Goal: Navigation & Orientation: Find specific page/section

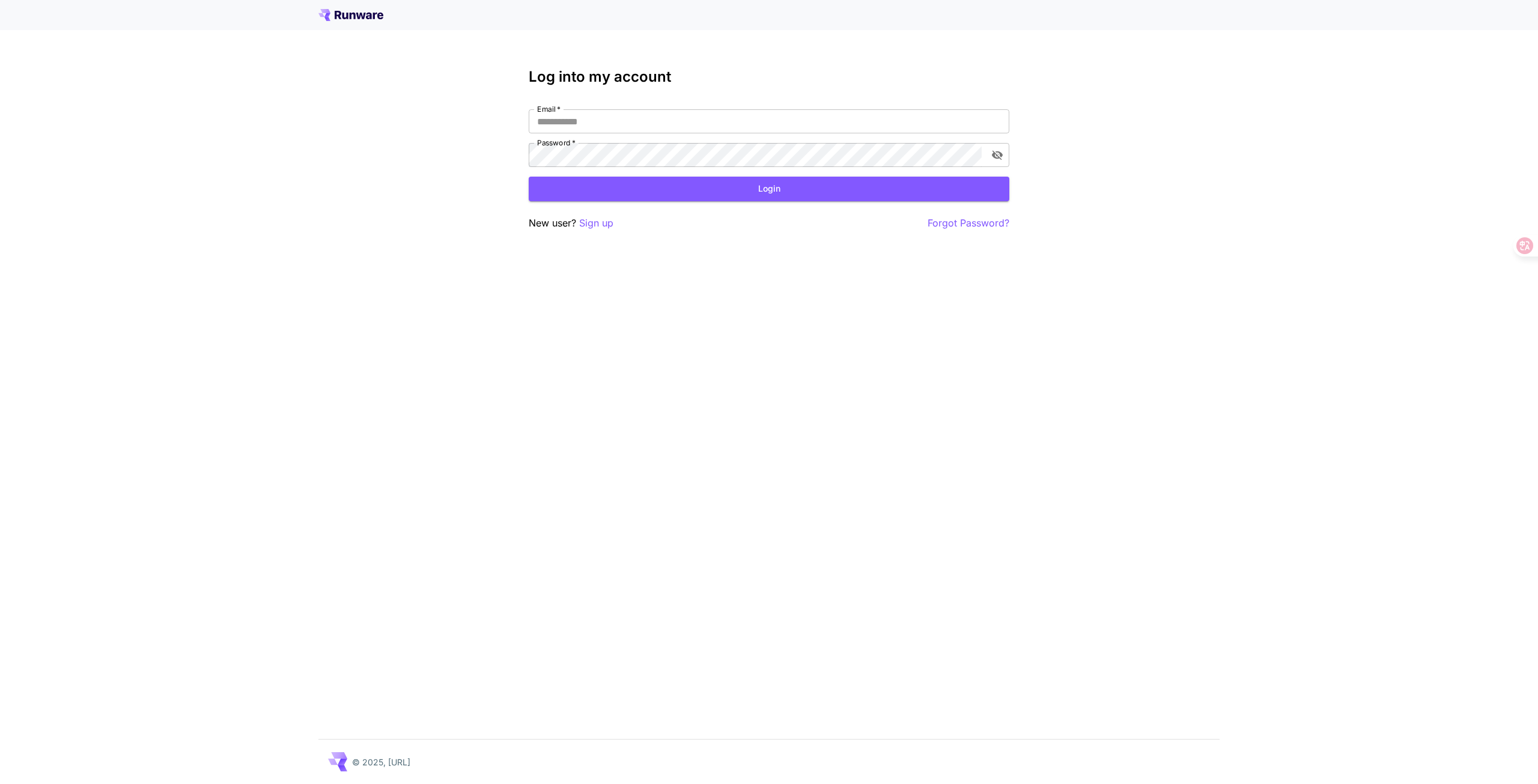
click at [501, 89] on div "Log into my account Email   * Email   * Password   * Password   * Login New use…" at bounding box center [769, 392] width 1538 height 784
click at [566, 117] on input "Email   *" at bounding box center [769, 122] width 481 height 24
paste input "**********"
type input "**********"
click at [492, 75] on div "**********" at bounding box center [769, 392] width 1538 height 784
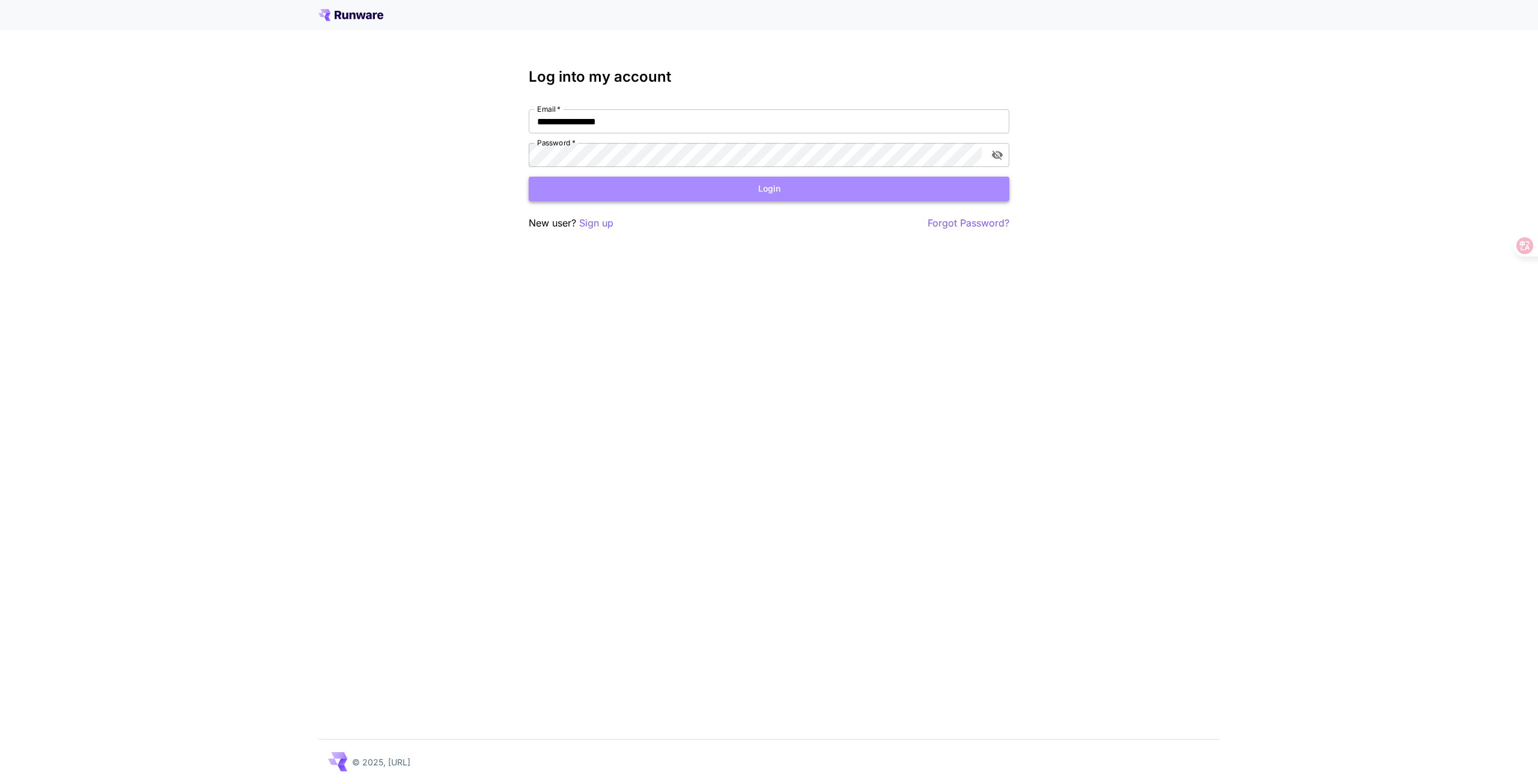
click at [721, 193] on button "Login" at bounding box center [769, 188] width 481 height 25
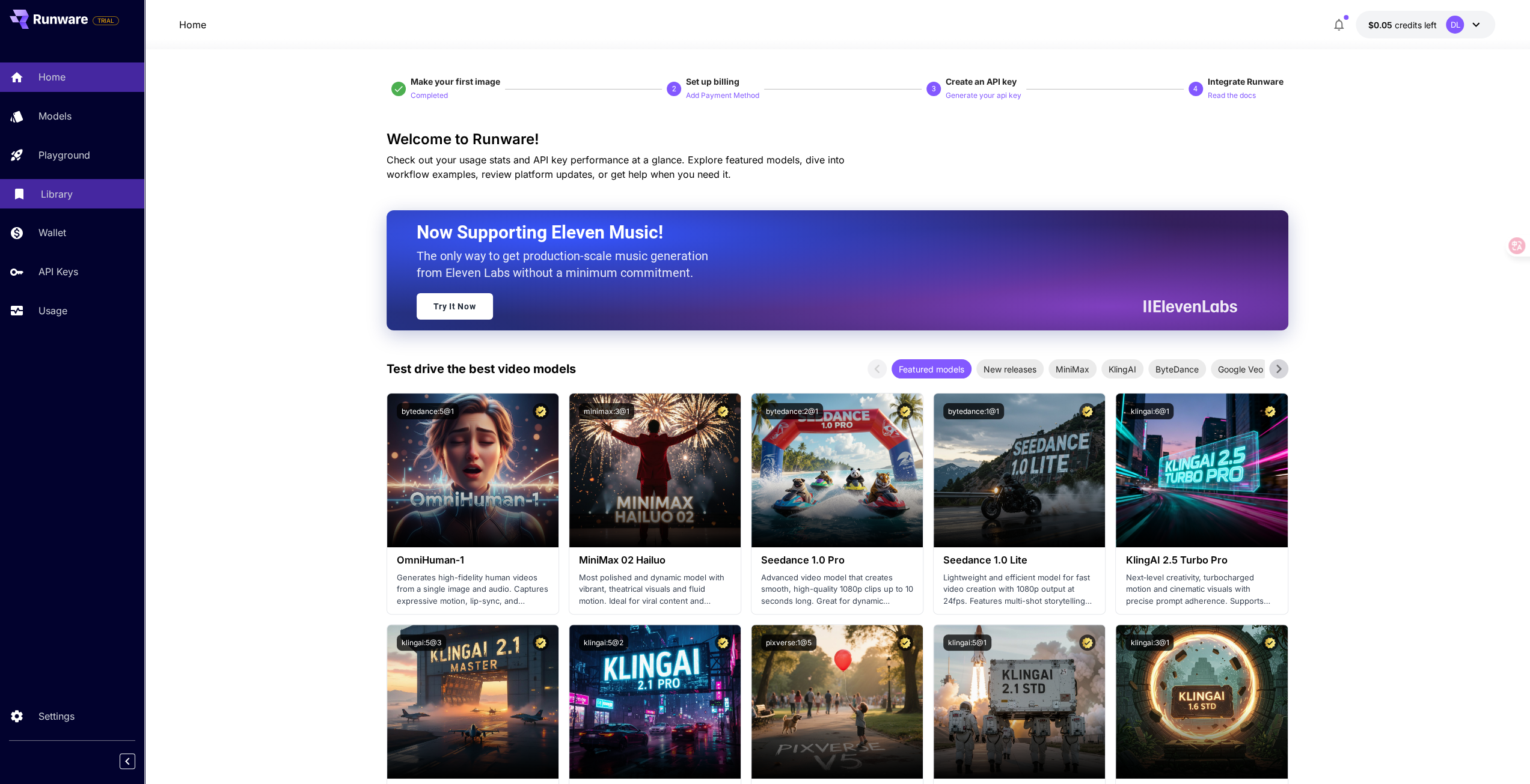
click at [106, 202] on link "Library" at bounding box center [71, 194] width 144 height 30
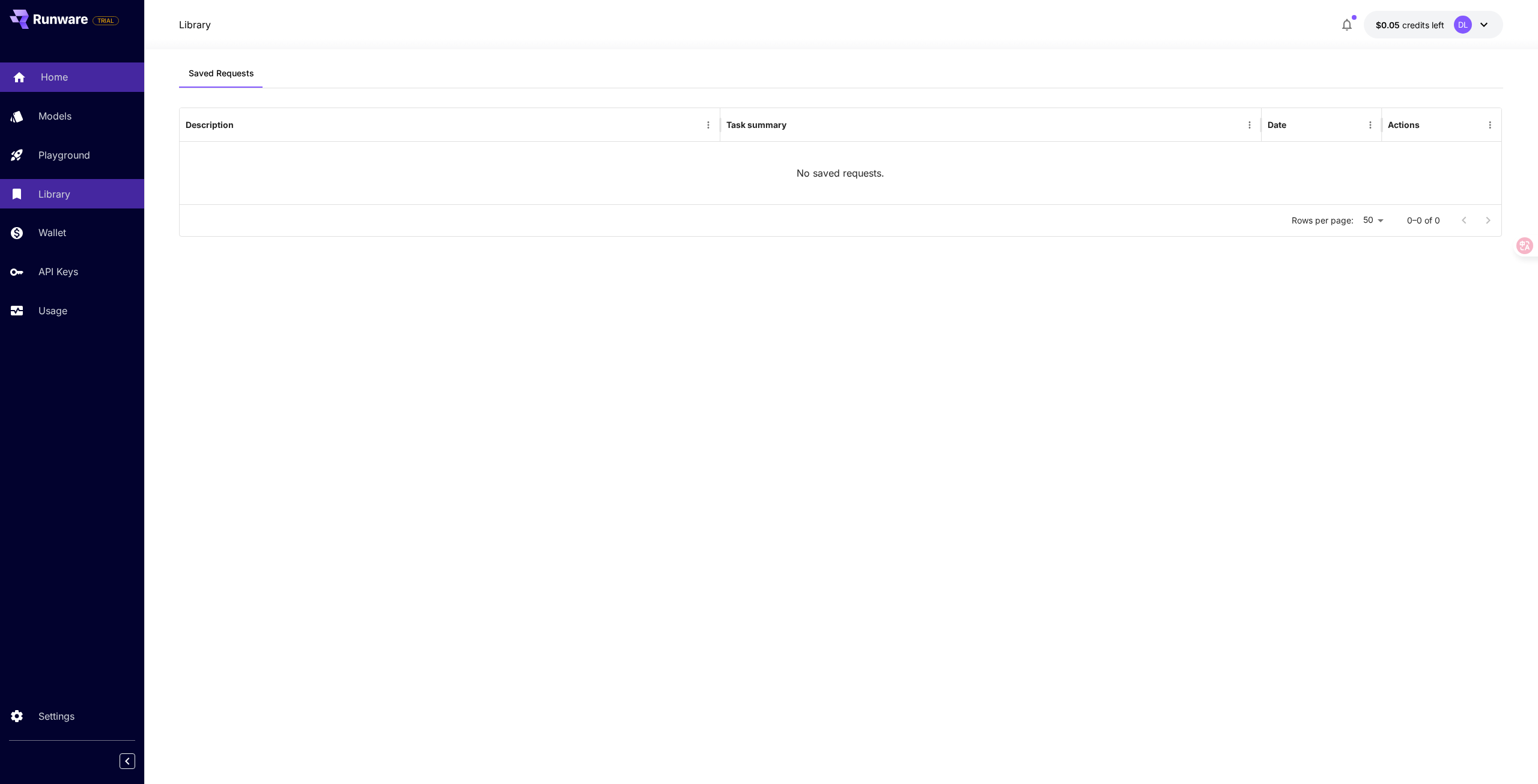
click at [56, 83] on p "Home" at bounding box center [54, 77] width 27 height 15
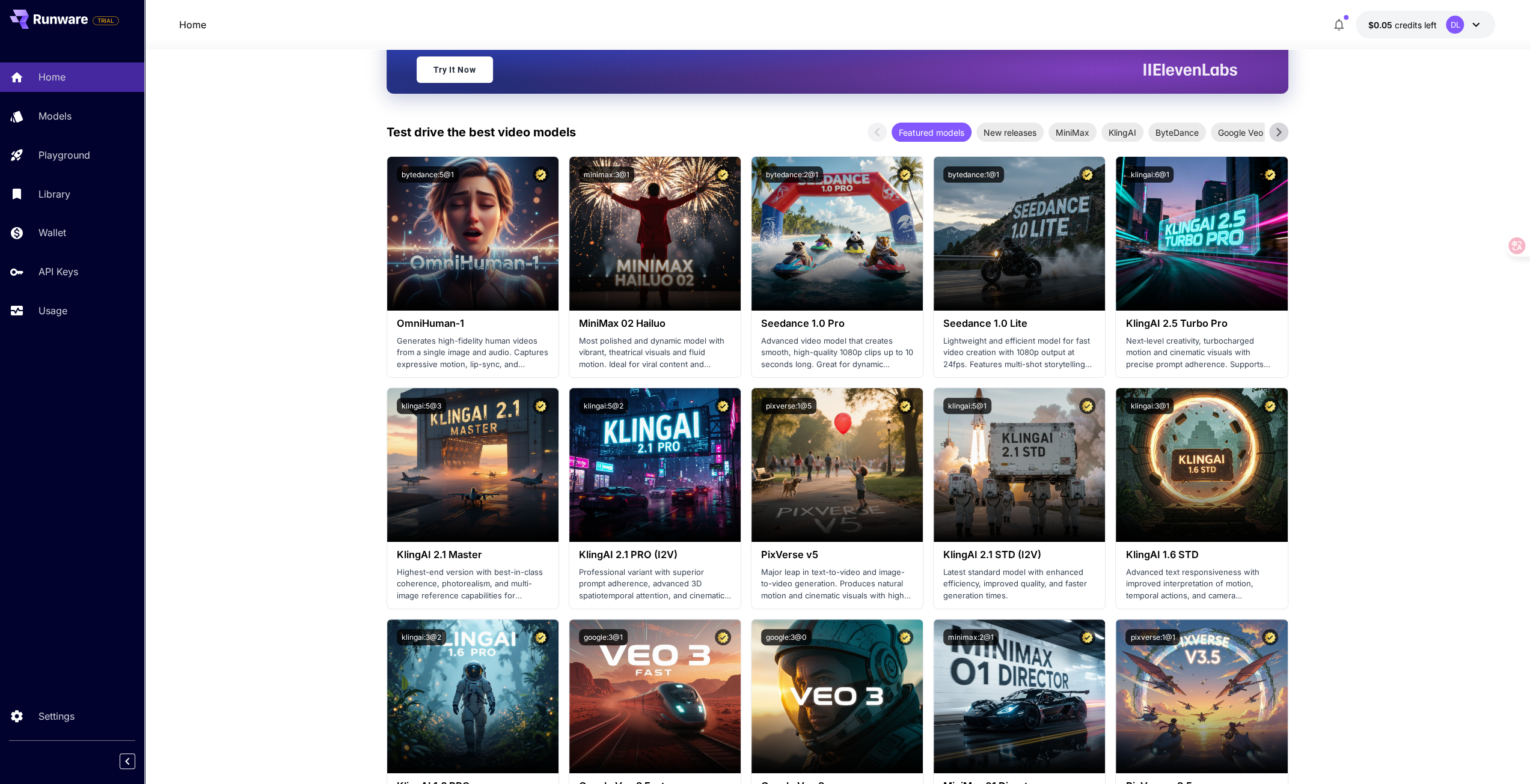
scroll to position [120, 0]
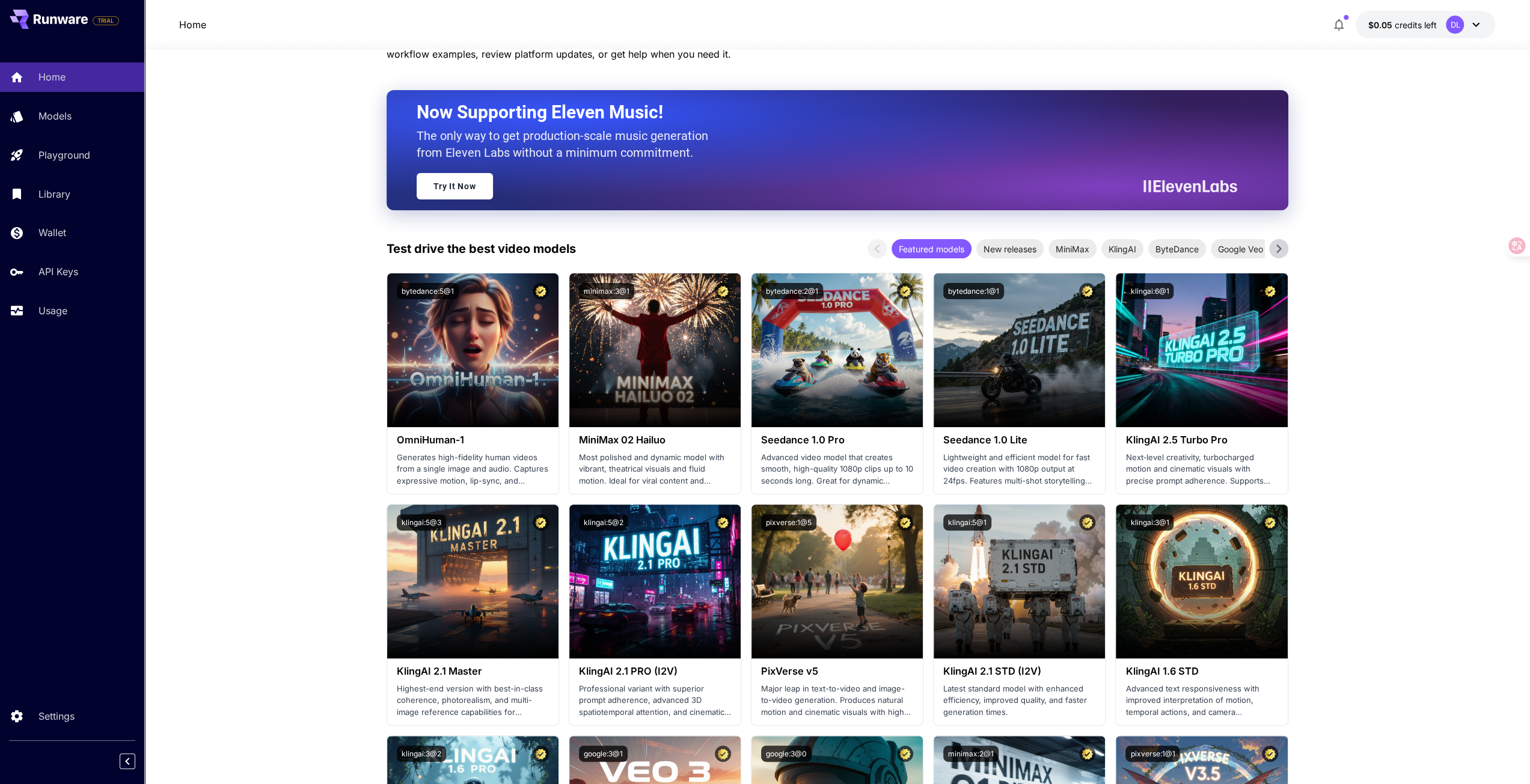
click at [1459, 25] on div "DL" at bounding box center [1454, 24] width 18 height 18
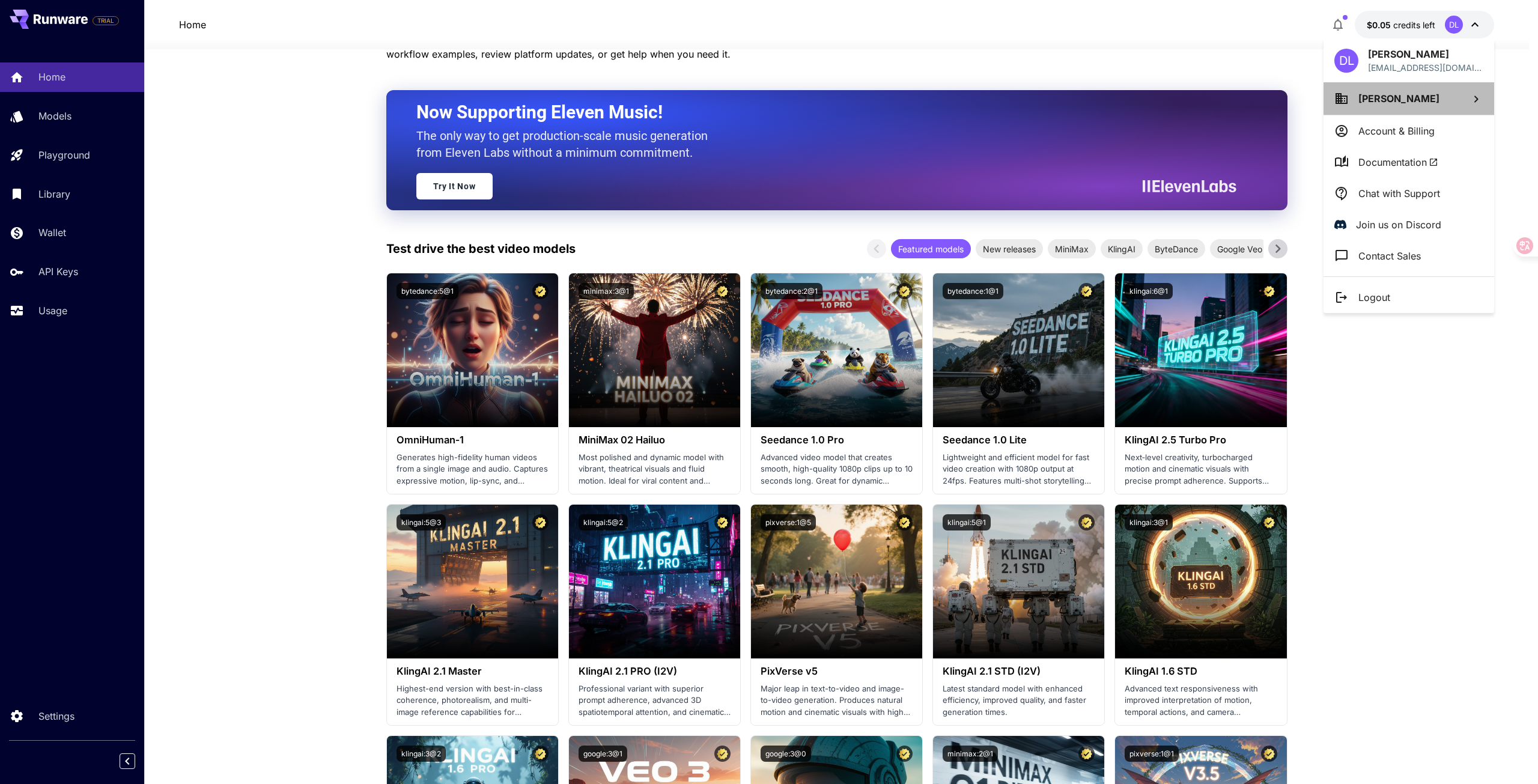
click at [1385, 94] on span "[PERSON_NAME]" at bounding box center [1399, 98] width 81 height 12
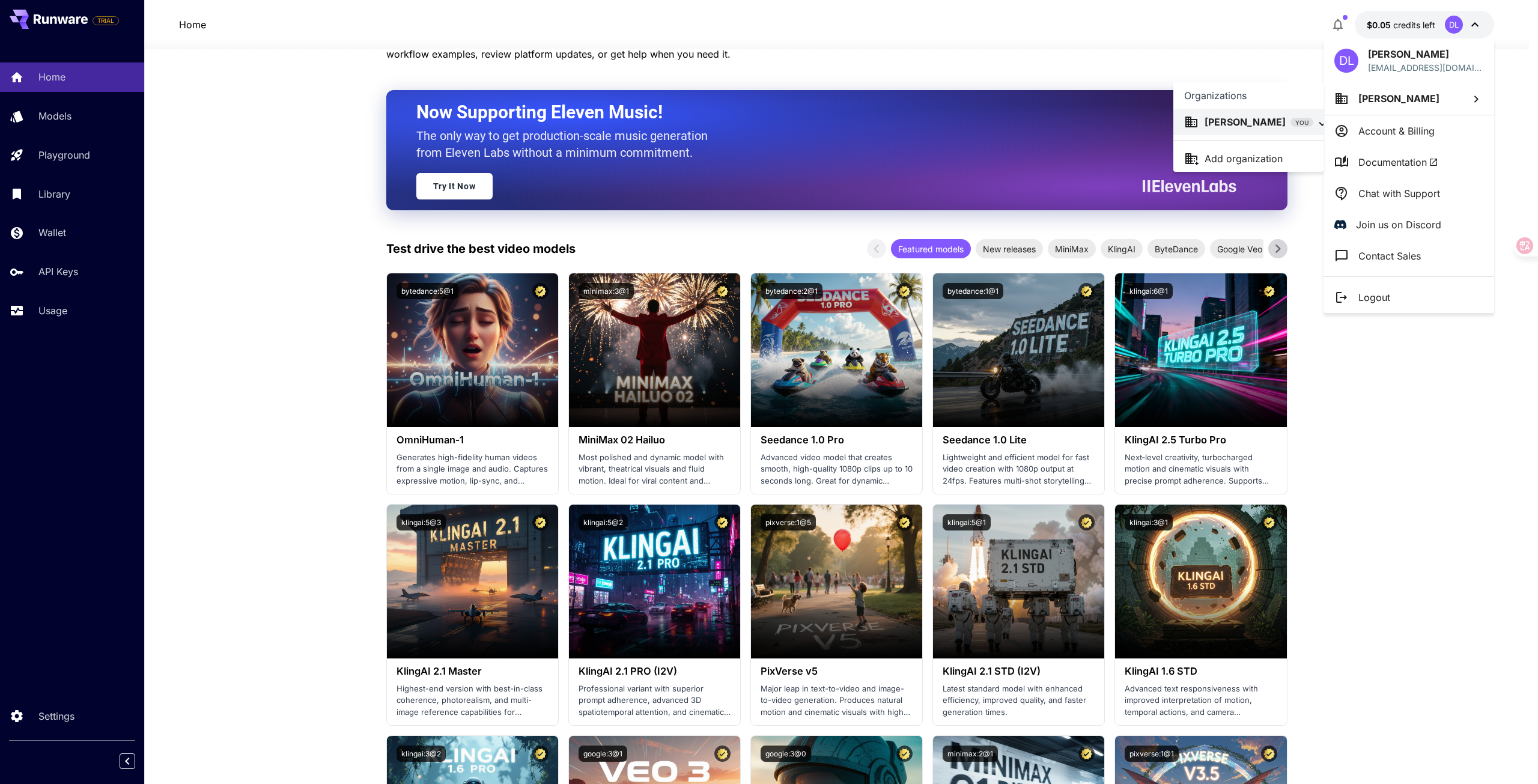
click at [1397, 164] on div at bounding box center [769, 392] width 1538 height 784
click at [1338, 456] on div at bounding box center [769, 392] width 1538 height 784
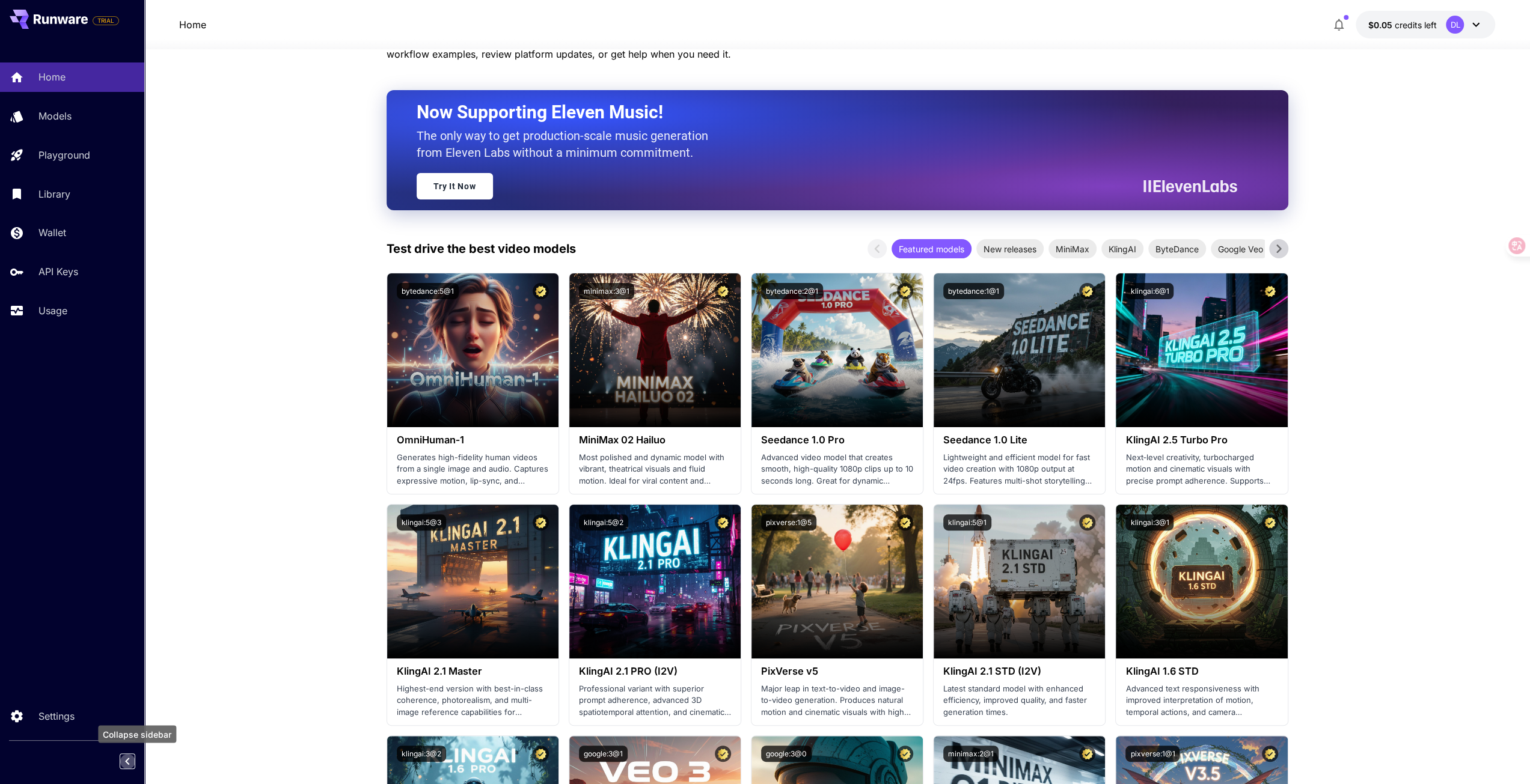
click at [127, 761] on icon "Collapse sidebar" at bounding box center [127, 762] width 15 height 15
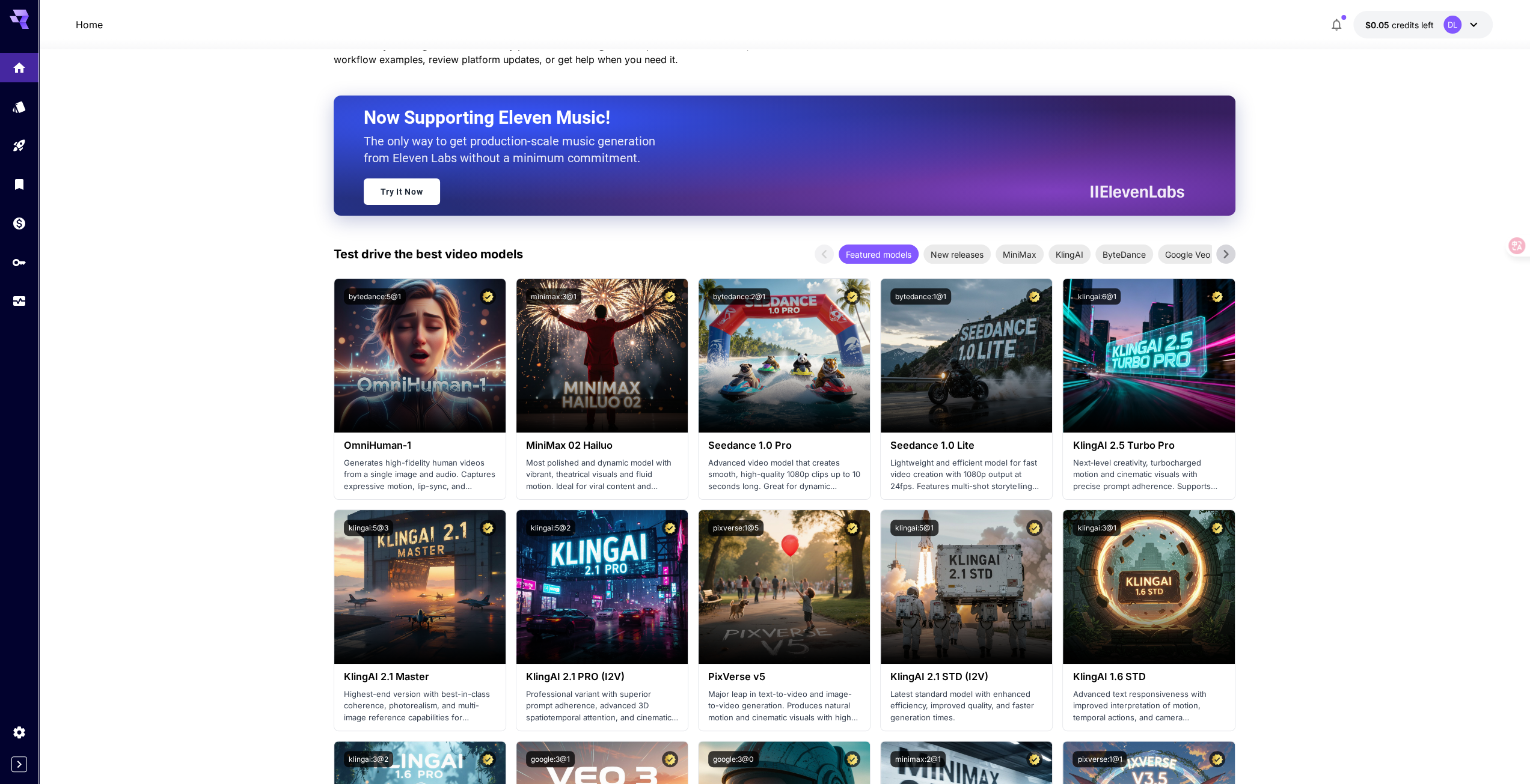
scroll to position [0, 0]
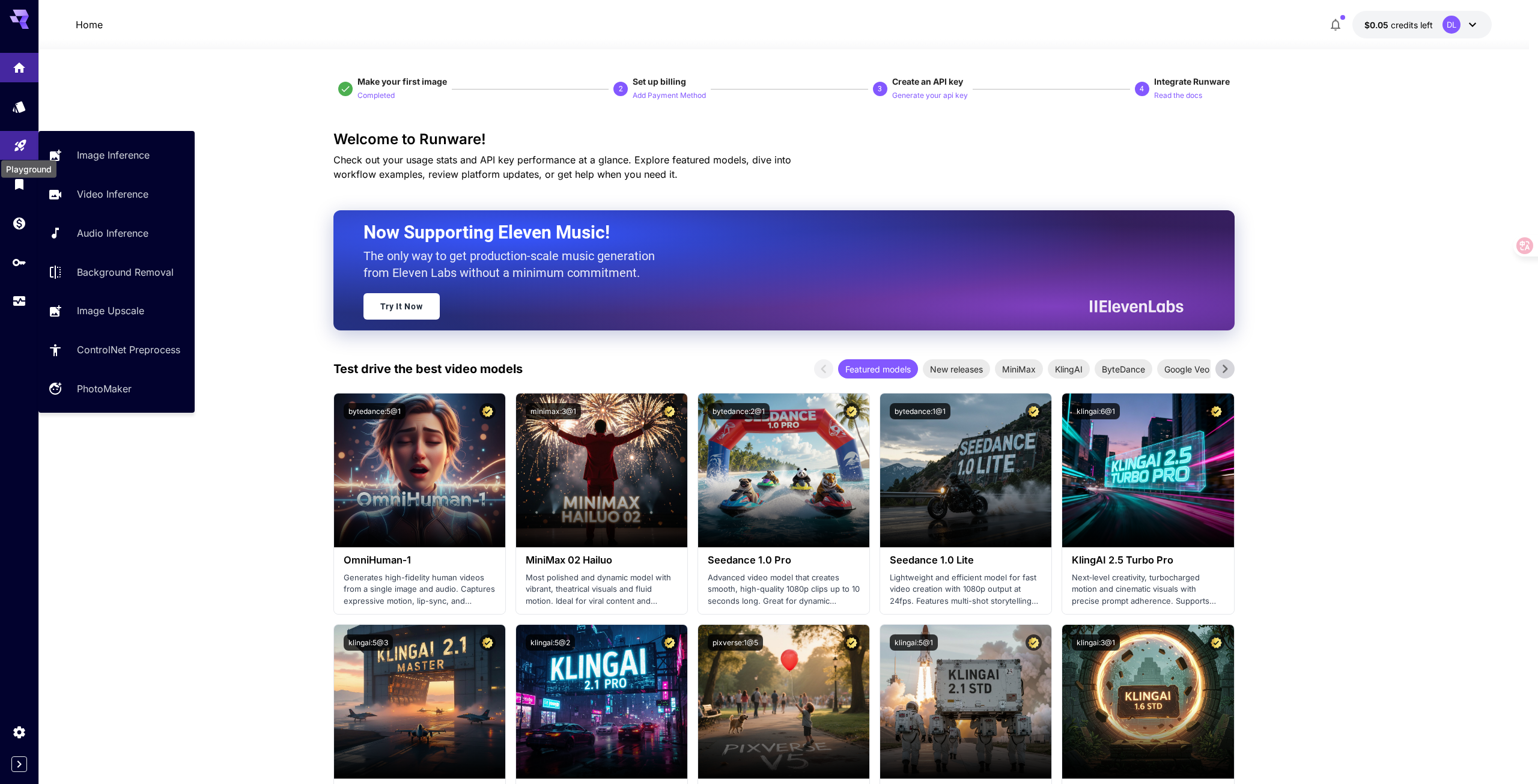
click at [19, 148] on icon "Playground" at bounding box center [20, 142] width 15 height 15
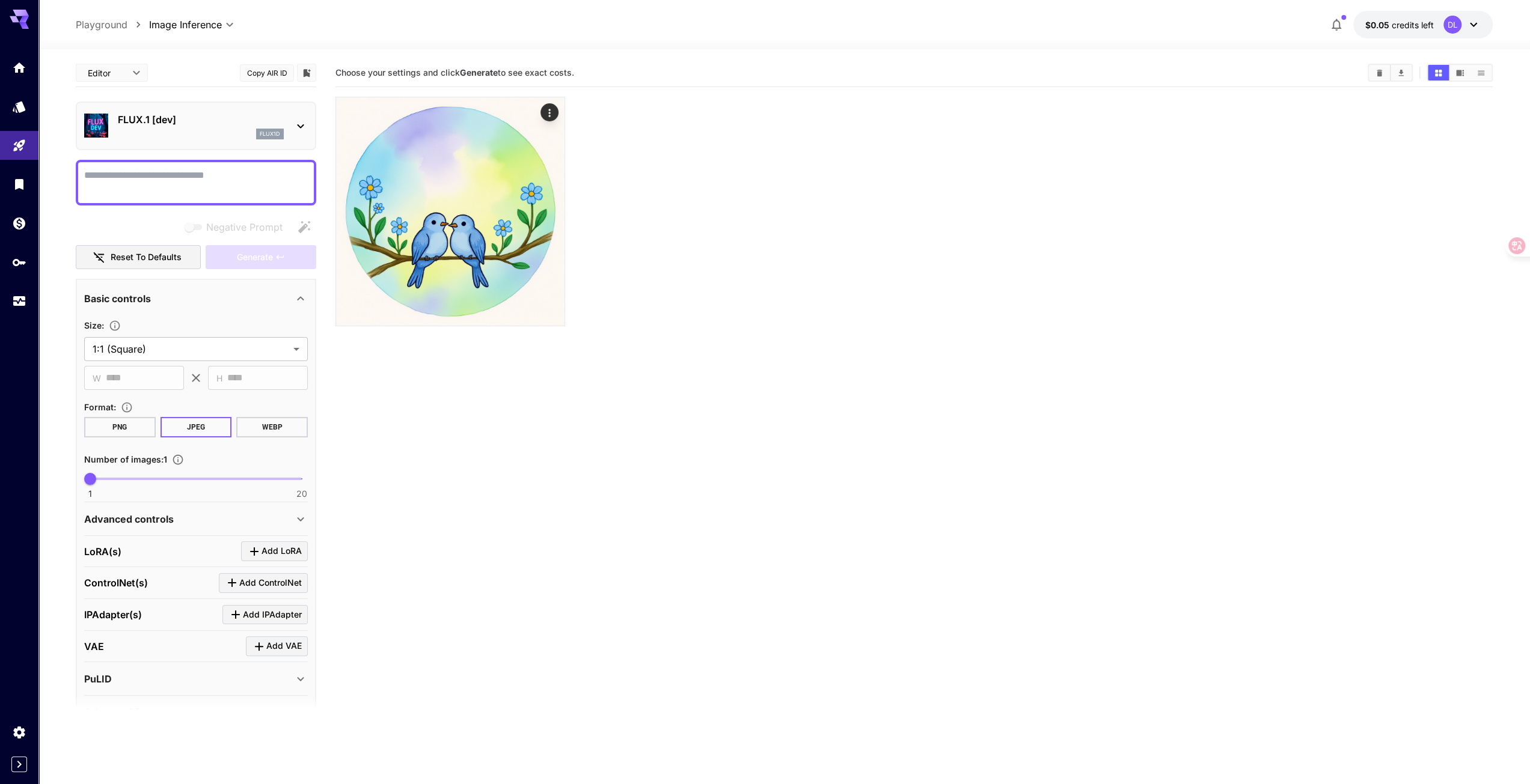
click at [603, 431] on section "Choose your settings and click Generate to see exact costs." at bounding box center [914, 450] width 1157 height 784
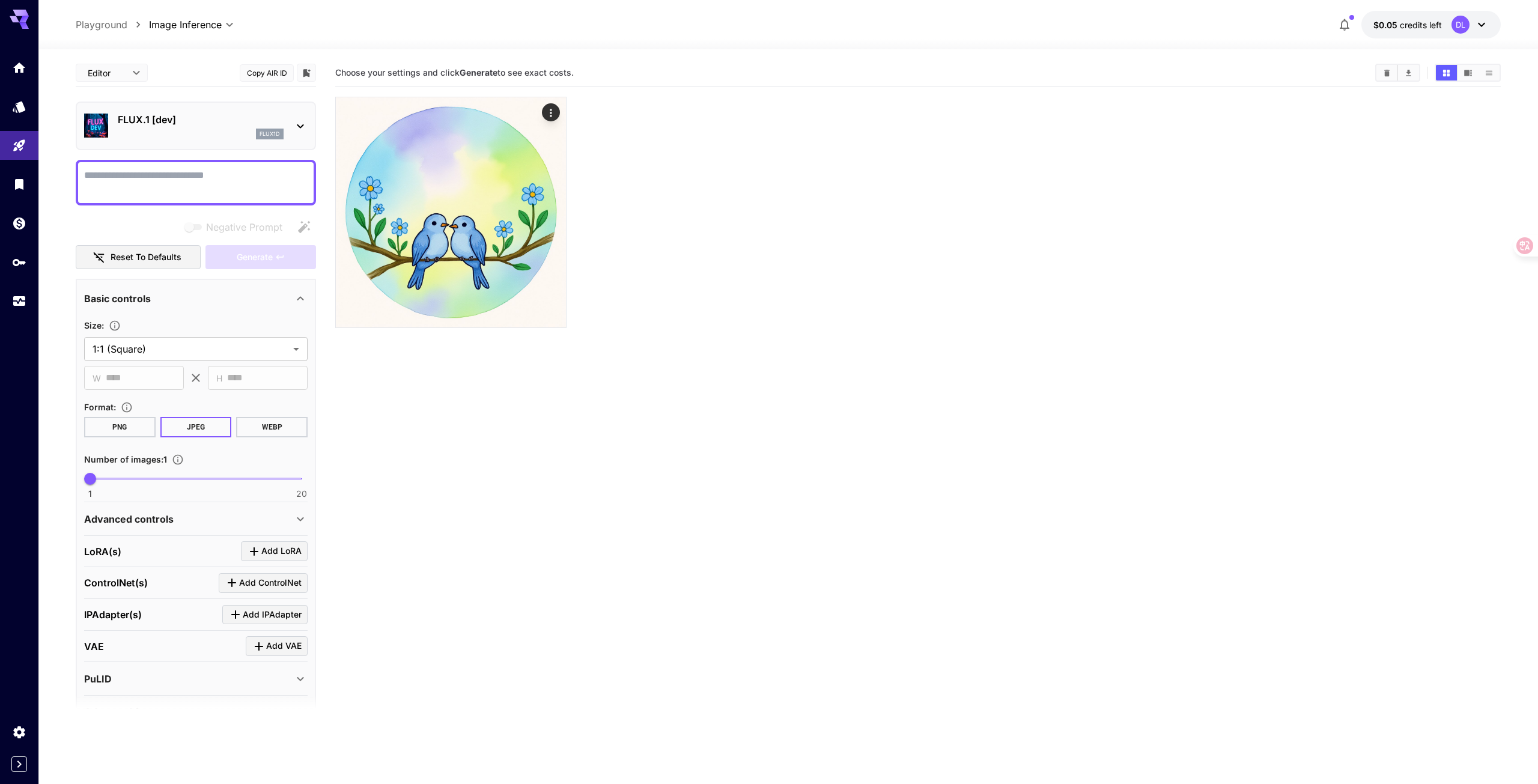
click at [181, 22] on body "**********" at bounding box center [769, 439] width 1538 height 879
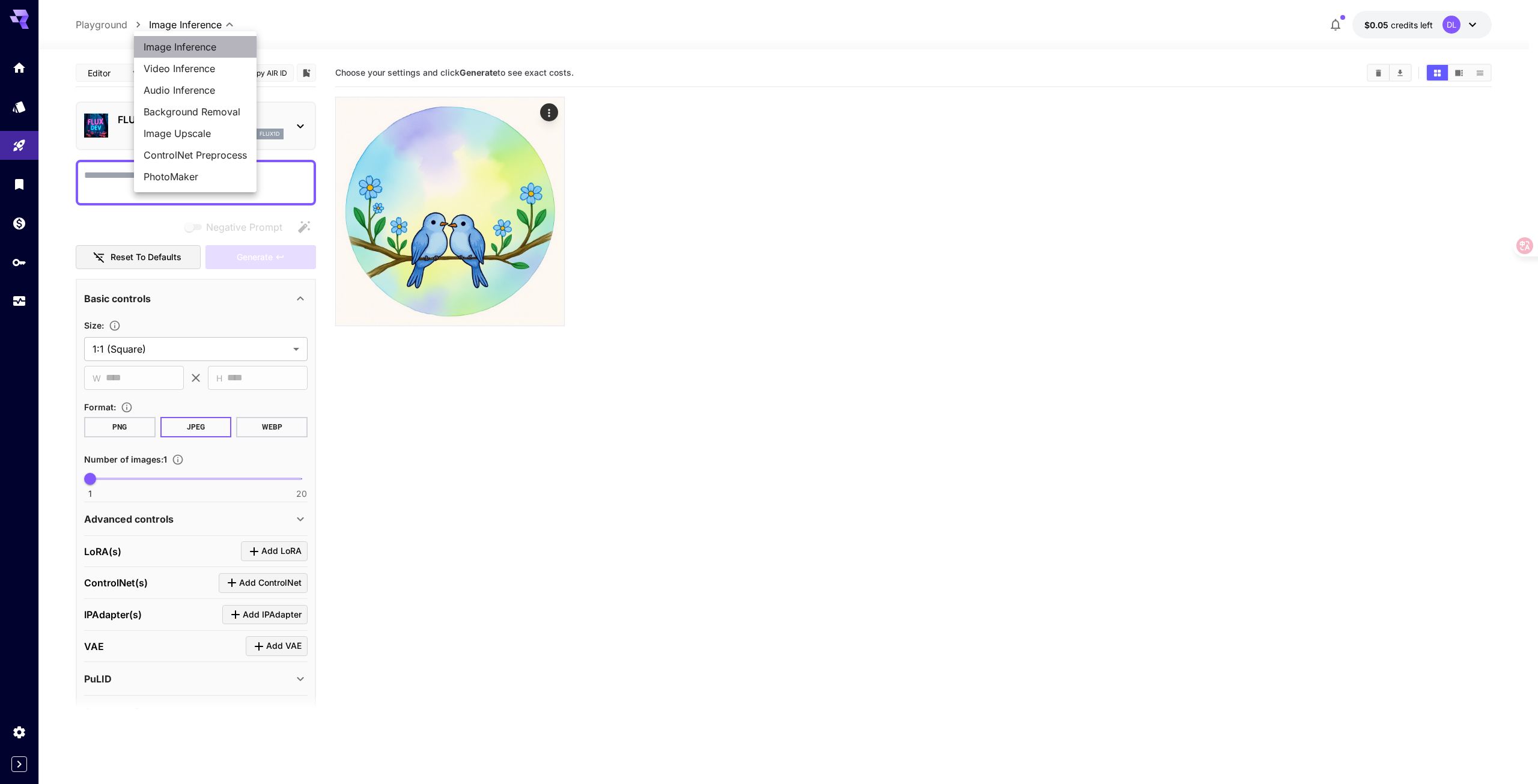
click at [188, 46] on span "Image Inference" at bounding box center [195, 47] width 103 height 15
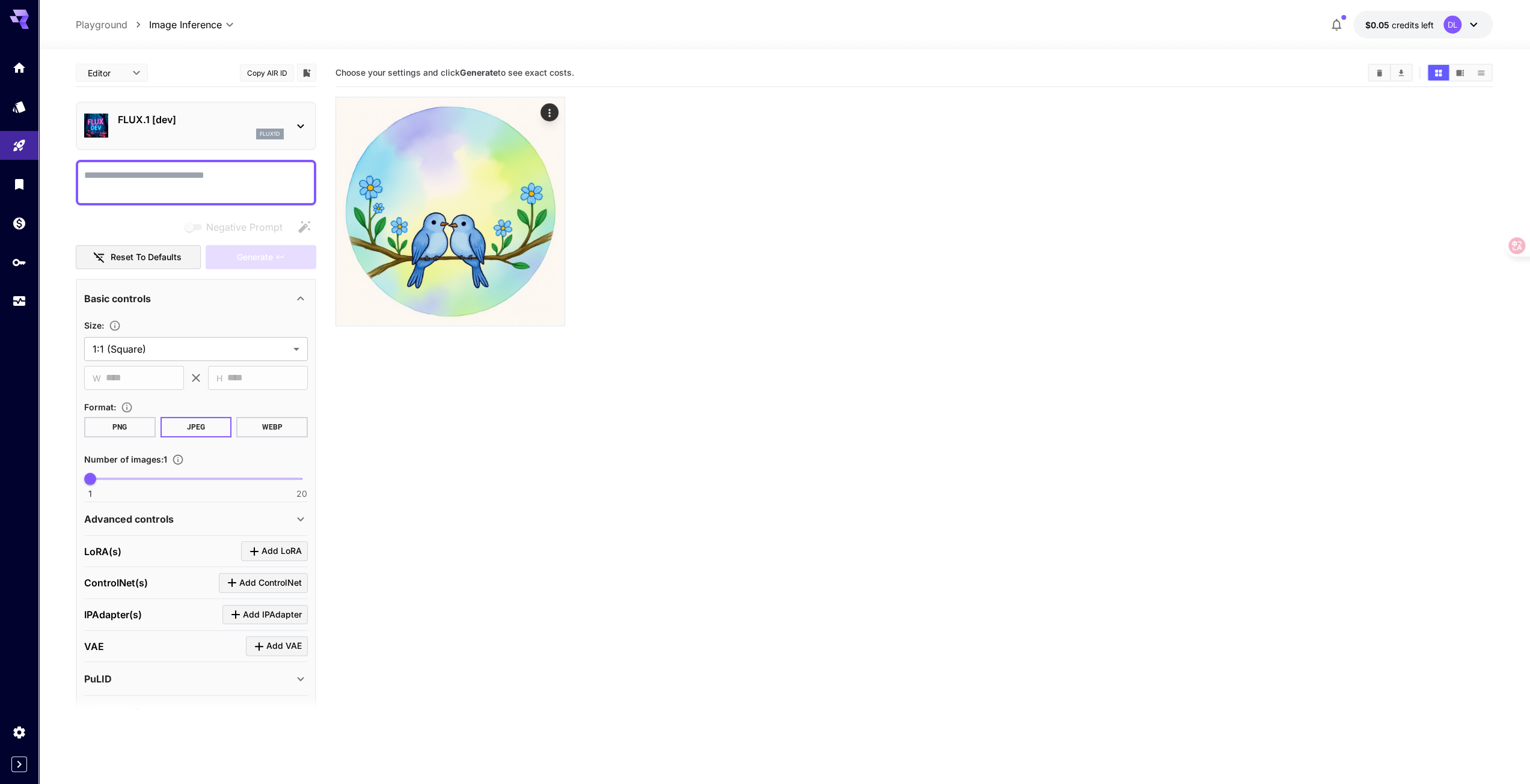
click at [103, 30] on p "Playground" at bounding box center [102, 25] width 52 height 15
click at [93, 26] on p "Playground" at bounding box center [102, 25] width 52 height 15
click at [21, 183] on icon "Library" at bounding box center [19, 181] width 8 height 11
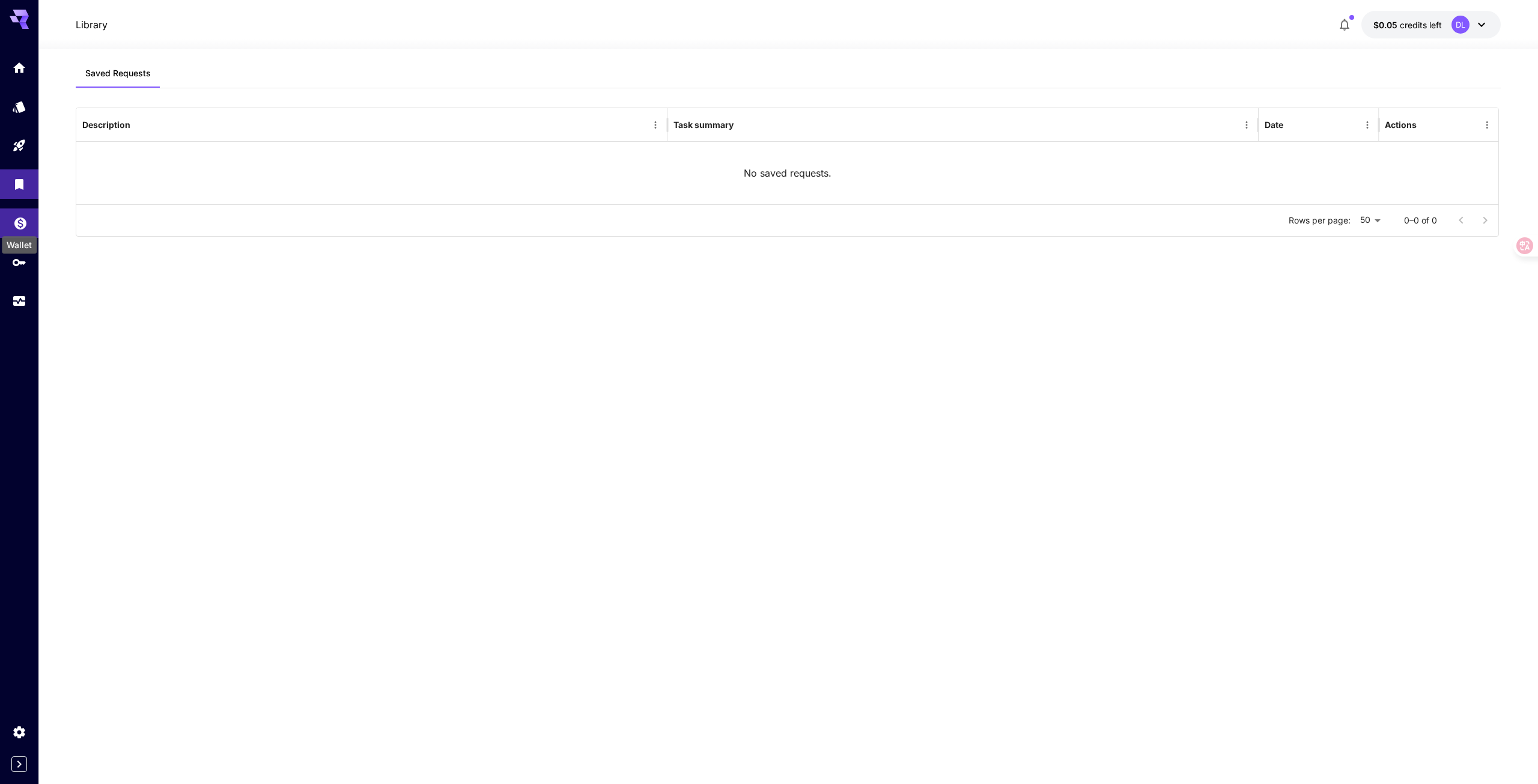
click at [22, 227] on icon "Wallet" at bounding box center [20, 220] width 15 height 15
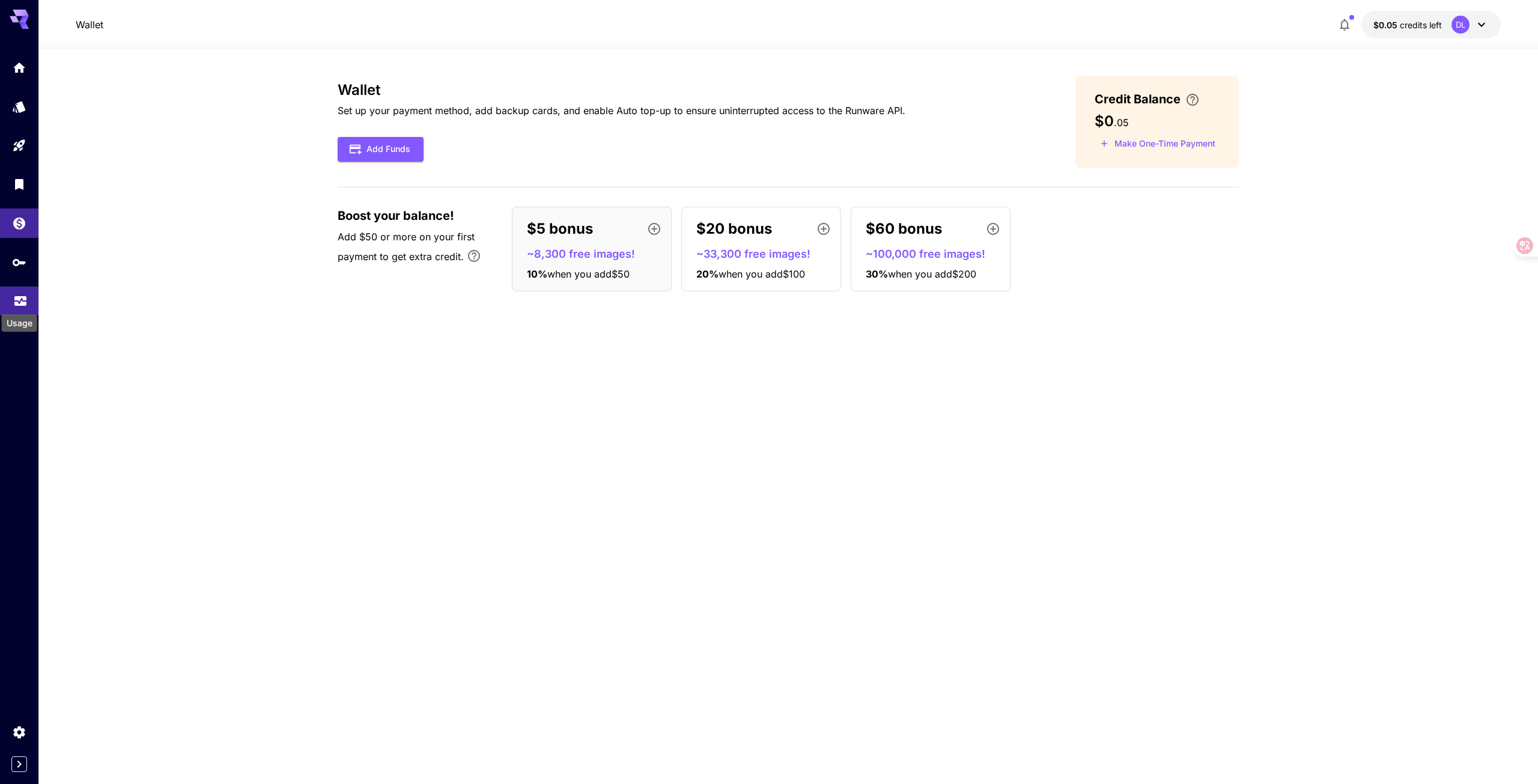
click at [24, 302] on icon "Usage" at bounding box center [20, 299] width 12 height 6
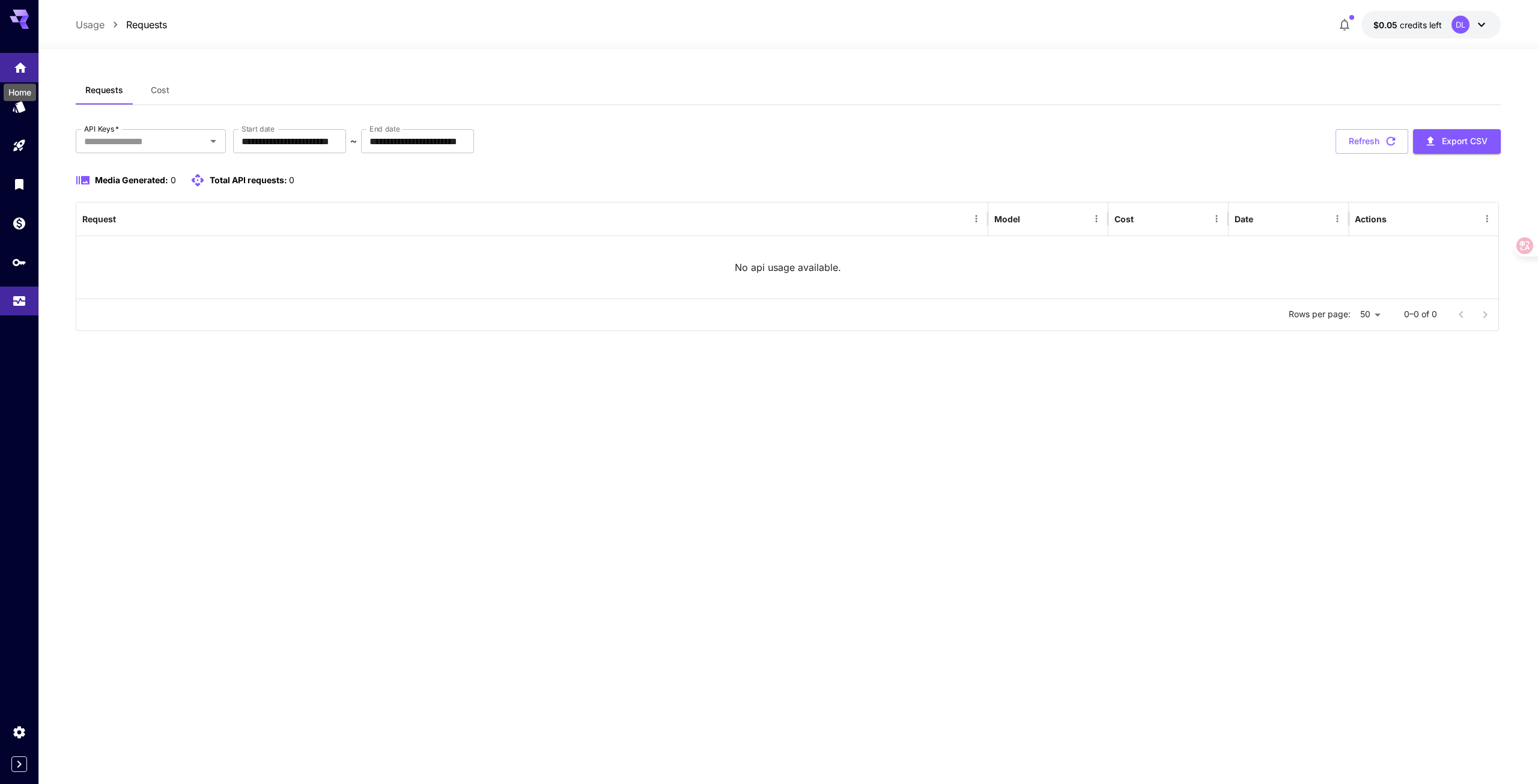
click at [20, 75] on body "**********" at bounding box center [769, 392] width 1538 height 784
click at [24, 67] on icon "Home" at bounding box center [20, 63] width 12 height 10
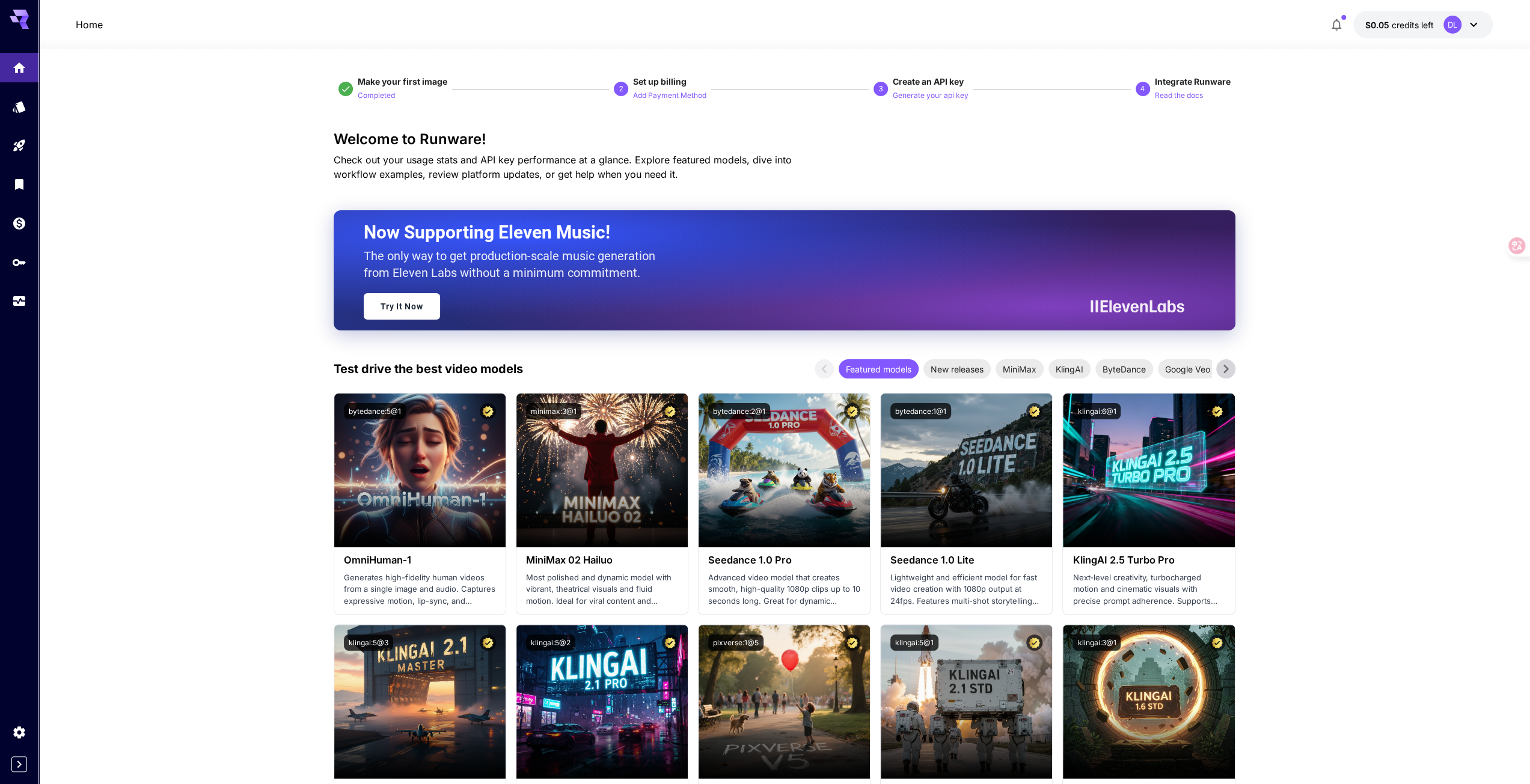
click at [1451, 20] on div "DL" at bounding box center [1451, 24] width 18 height 18
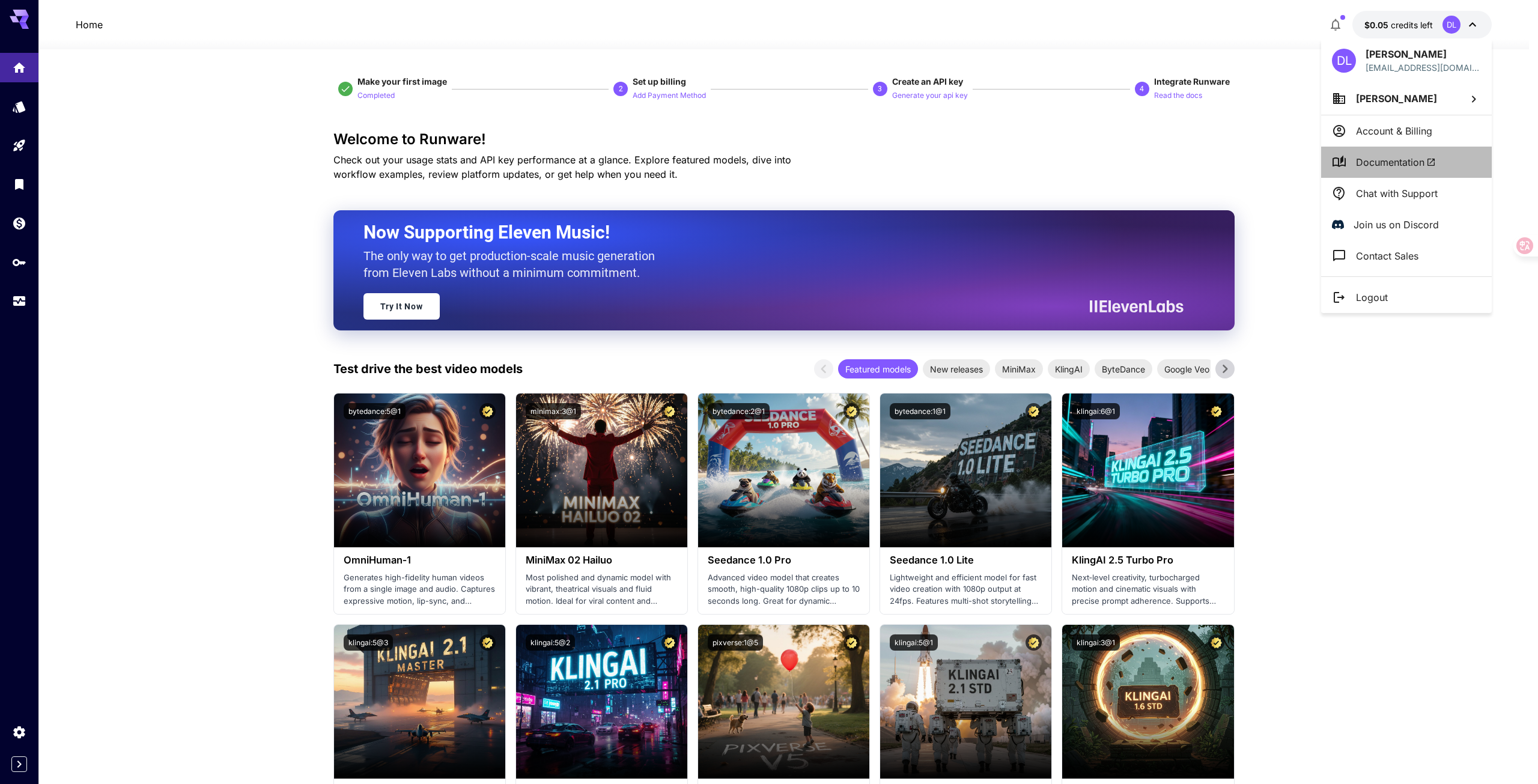
click at [1409, 164] on span "Documentation" at bounding box center [1396, 162] width 80 height 15
